Goal: Ask a question: Seek information or help from site administrators or community

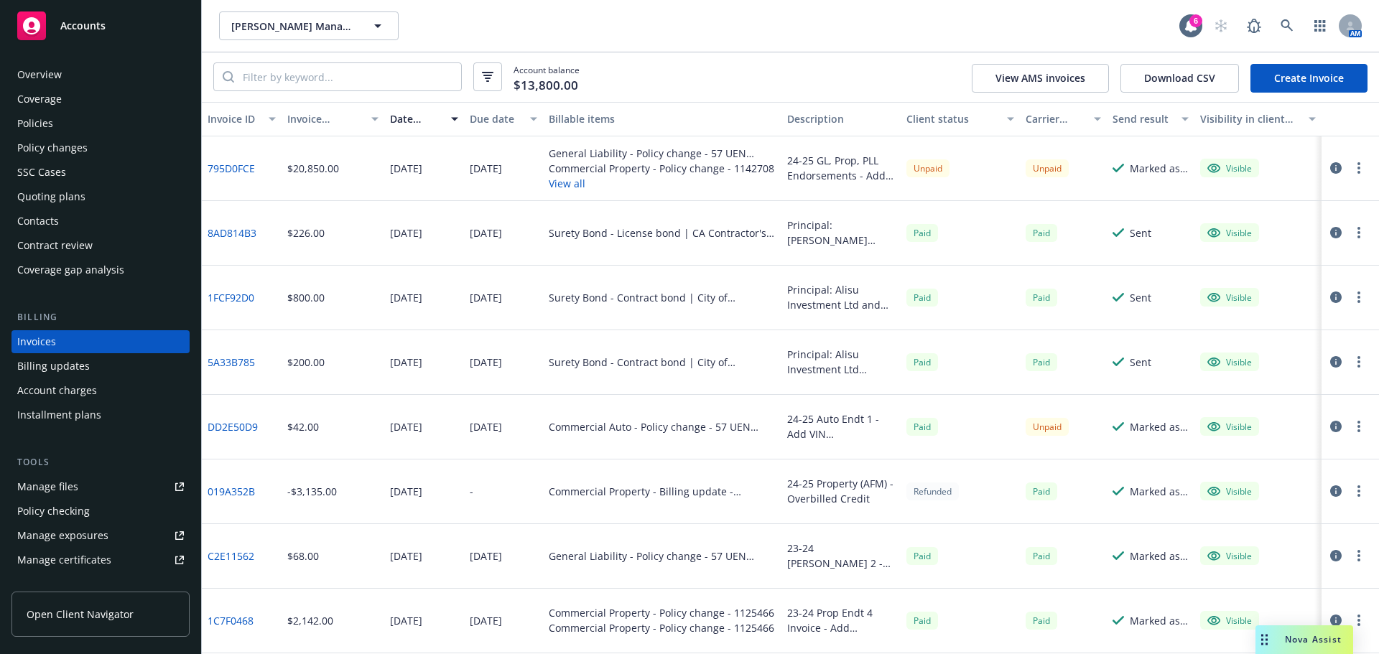
click at [1303, 644] on span "Nova Assist" at bounding box center [1313, 640] width 57 height 12
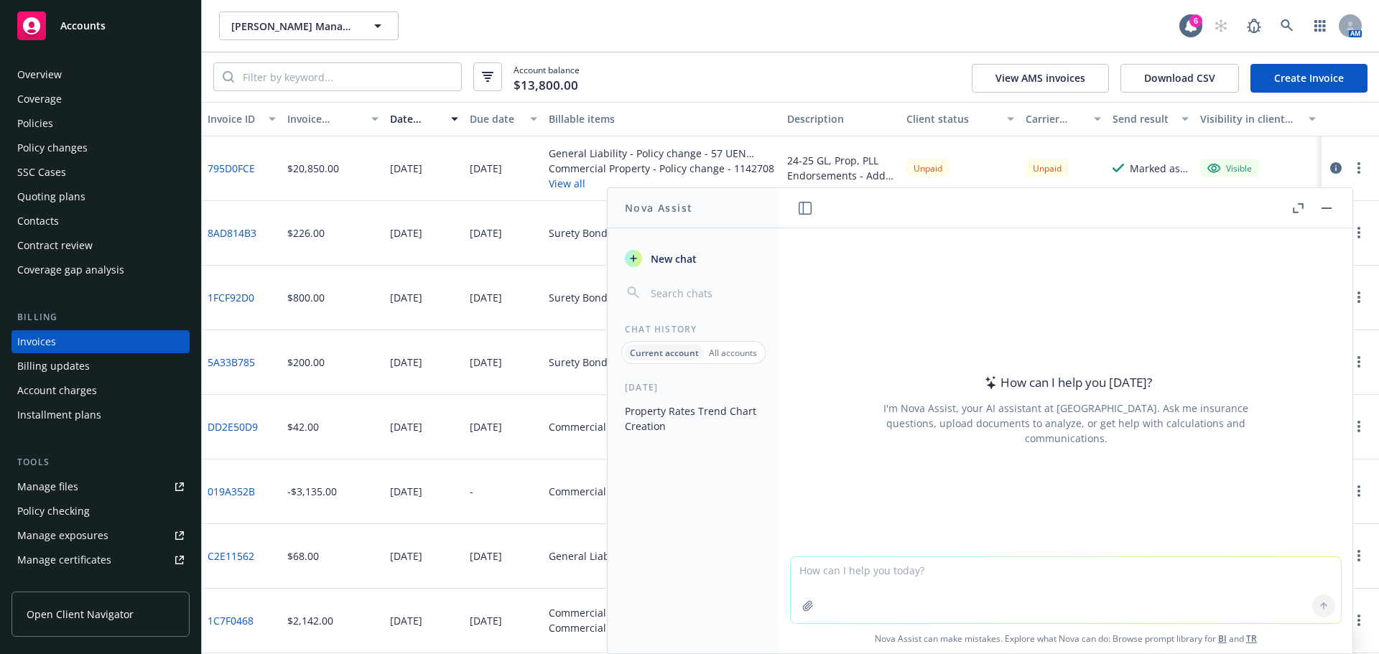
click at [919, 595] on textarea at bounding box center [1066, 590] width 550 height 66
click at [724, 346] on div "All accounts" at bounding box center [733, 353] width 58 height 16
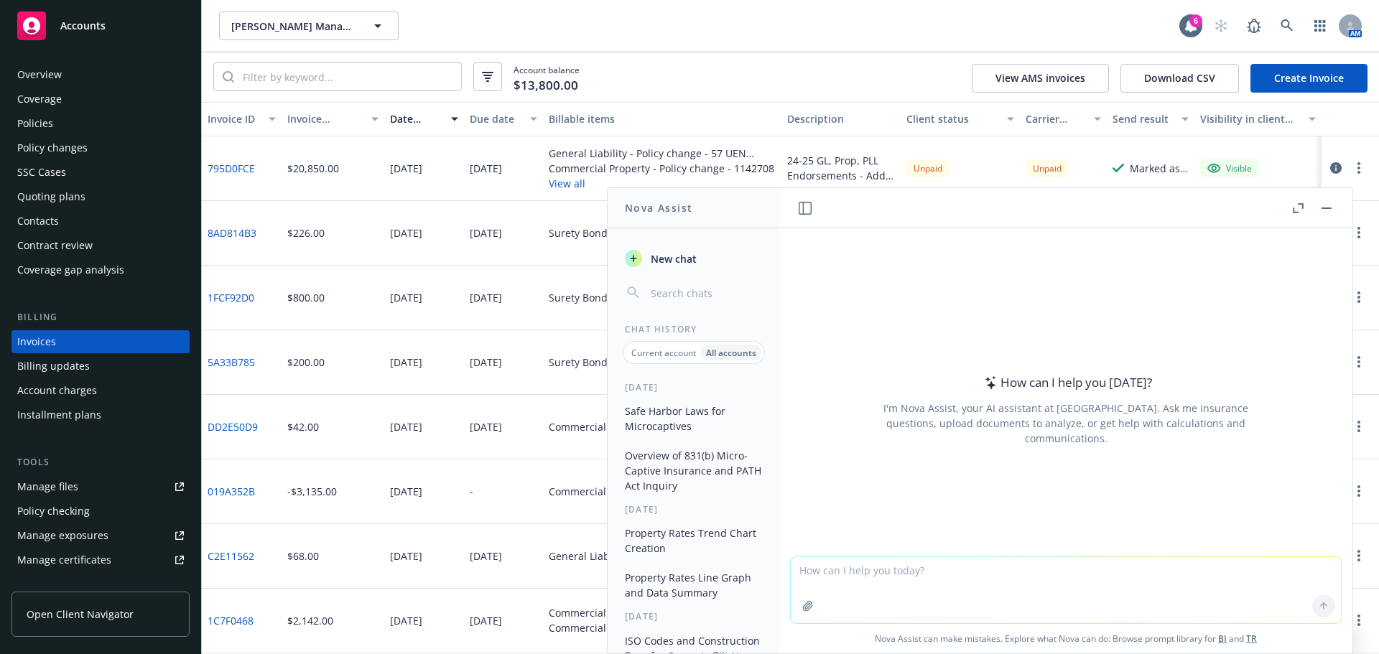
click at [662, 354] on p "Current account" at bounding box center [663, 353] width 65 height 12
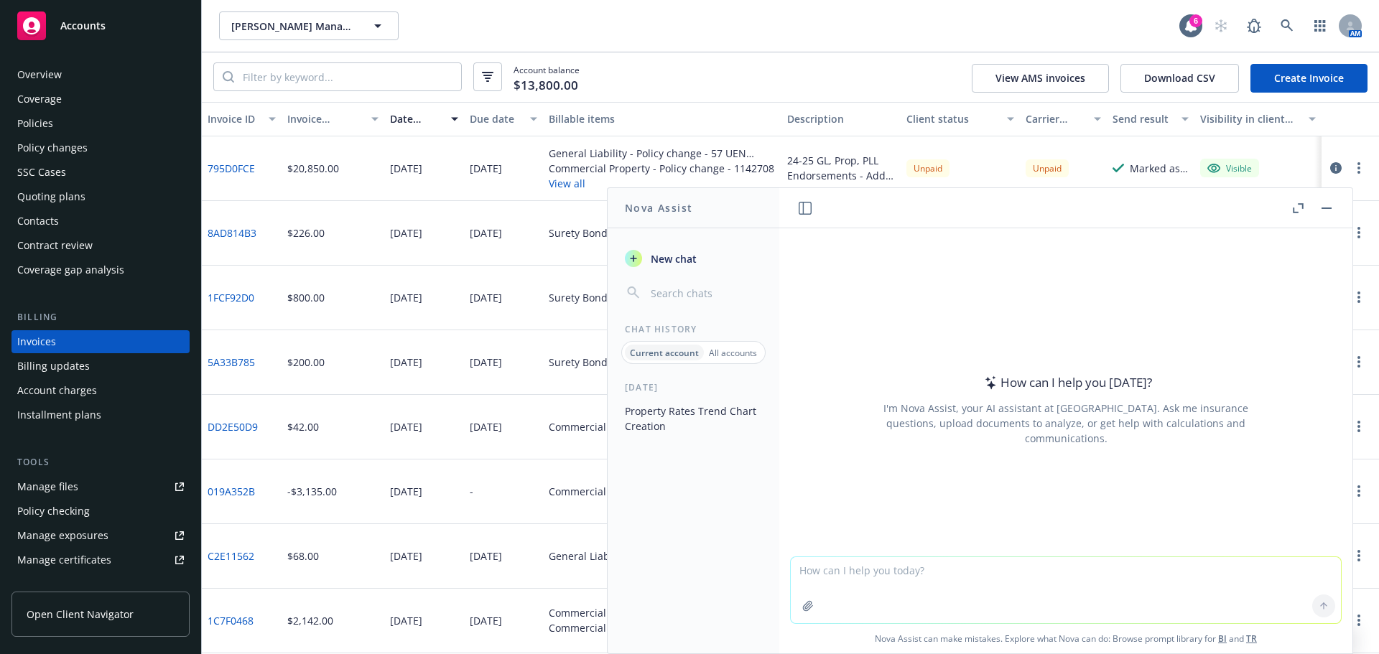
click at [719, 358] on p "All accounts" at bounding box center [733, 353] width 48 height 12
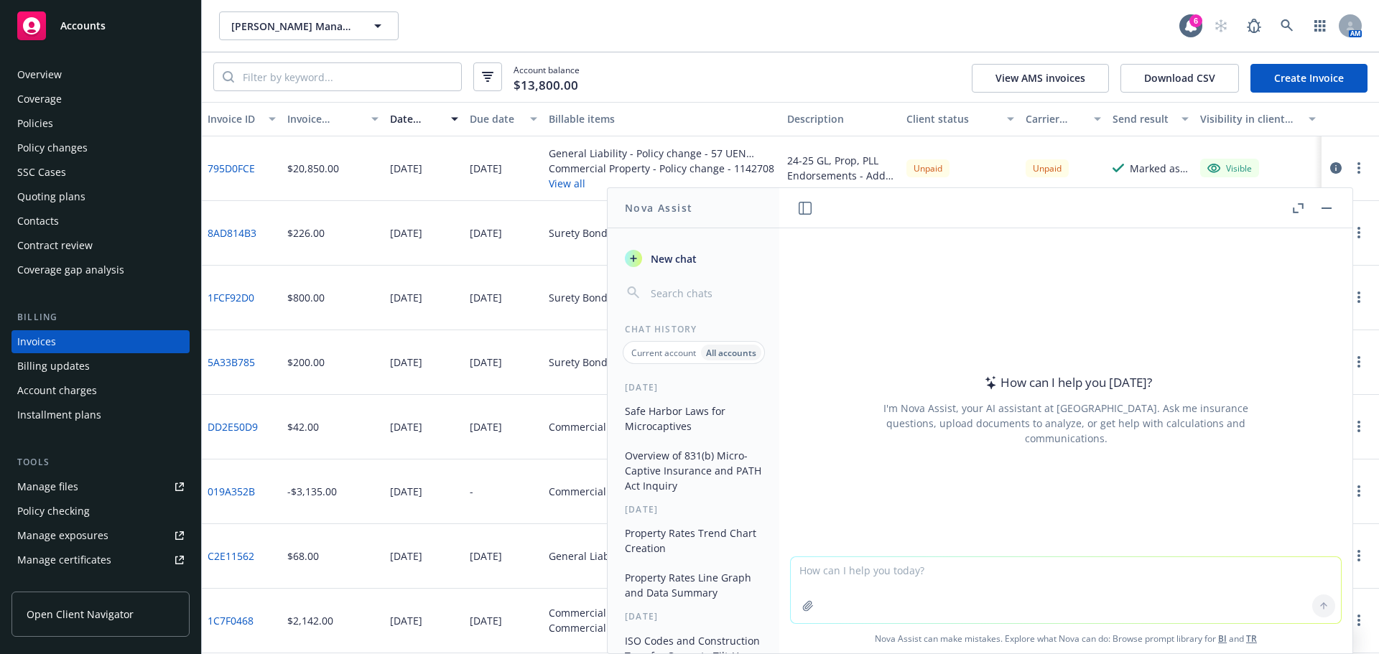
click at [925, 591] on textarea at bounding box center [1066, 590] width 550 height 66
type textarea "P"
type textarea "T"
type textarea "PEO stru"
type textarea "basics of a PEO structure"
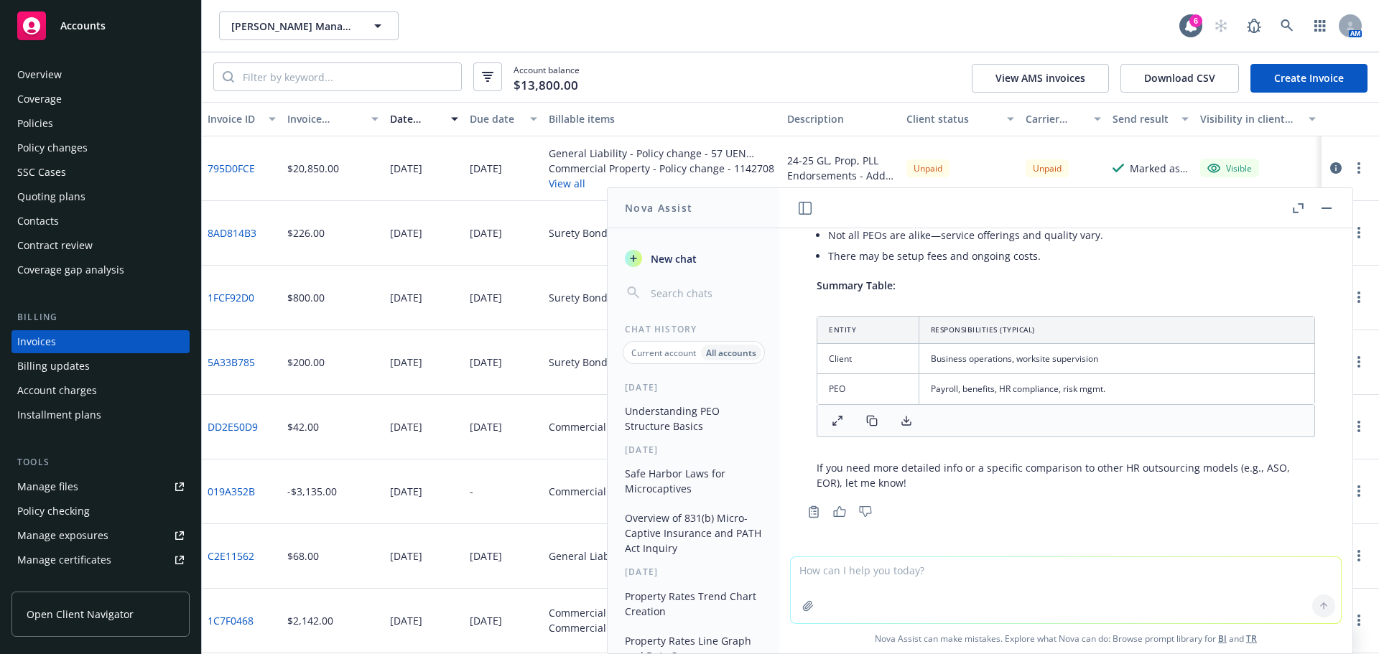
scroll to position [422, 0]
